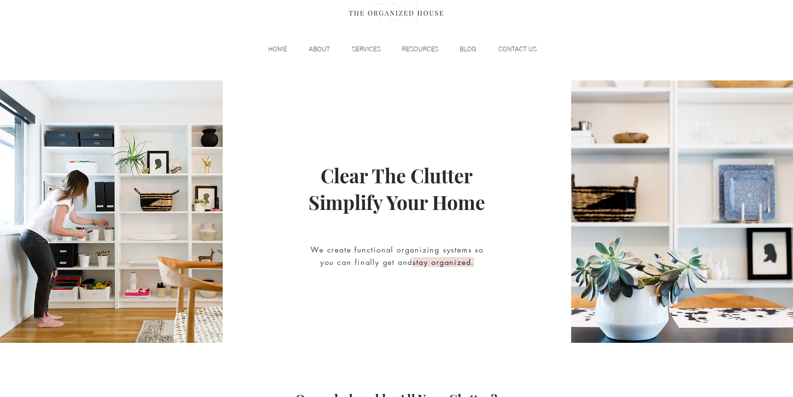
scroll to position [104, 0]
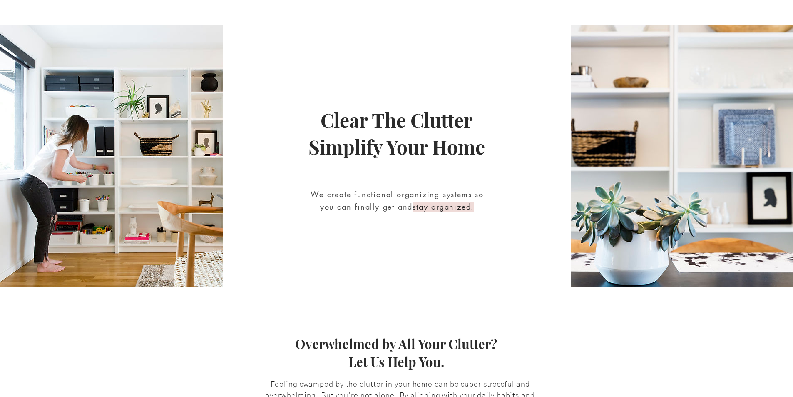
click at [450, 211] on h2 "We create functional organizing systems so you can finally get and stay organiz…" at bounding box center [397, 200] width 179 height 25
click at [282, 28] on div "main content" at bounding box center [397, 156] width 349 height 262
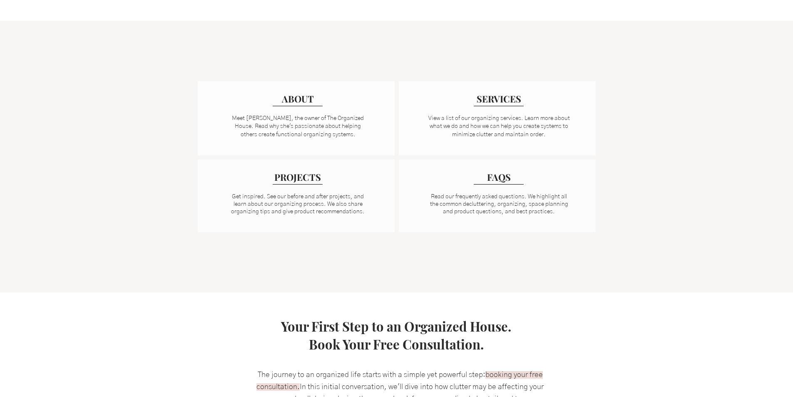
scroll to position [590, 0]
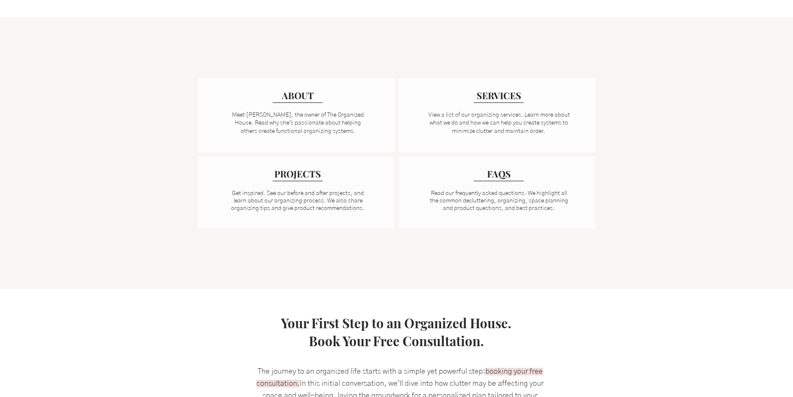
click at [497, 316] on link "Your First Step to an Organized House. Book Your Free Consultation." at bounding box center [396, 331] width 230 height 35
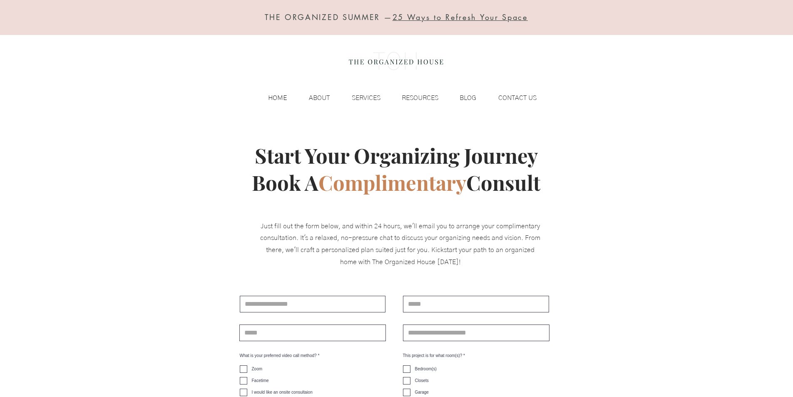
click at [276, 97] on p "HOME" at bounding box center [277, 98] width 27 height 12
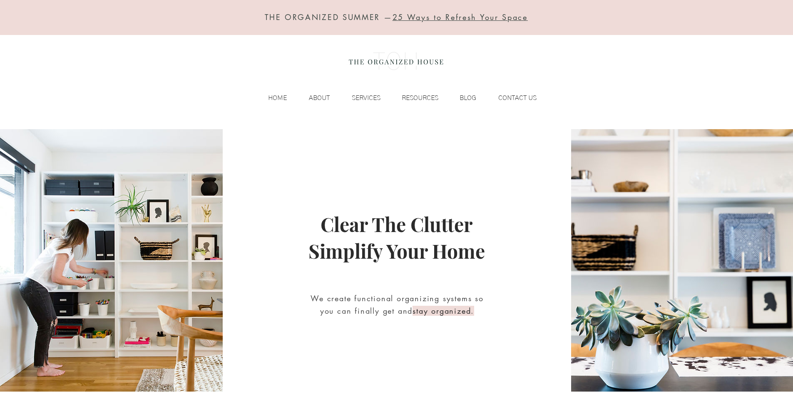
click at [355, 48] on img at bounding box center [396, 61] width 102 height 33
